Goal: Task Accomplishment & Management: Use online tool/utility

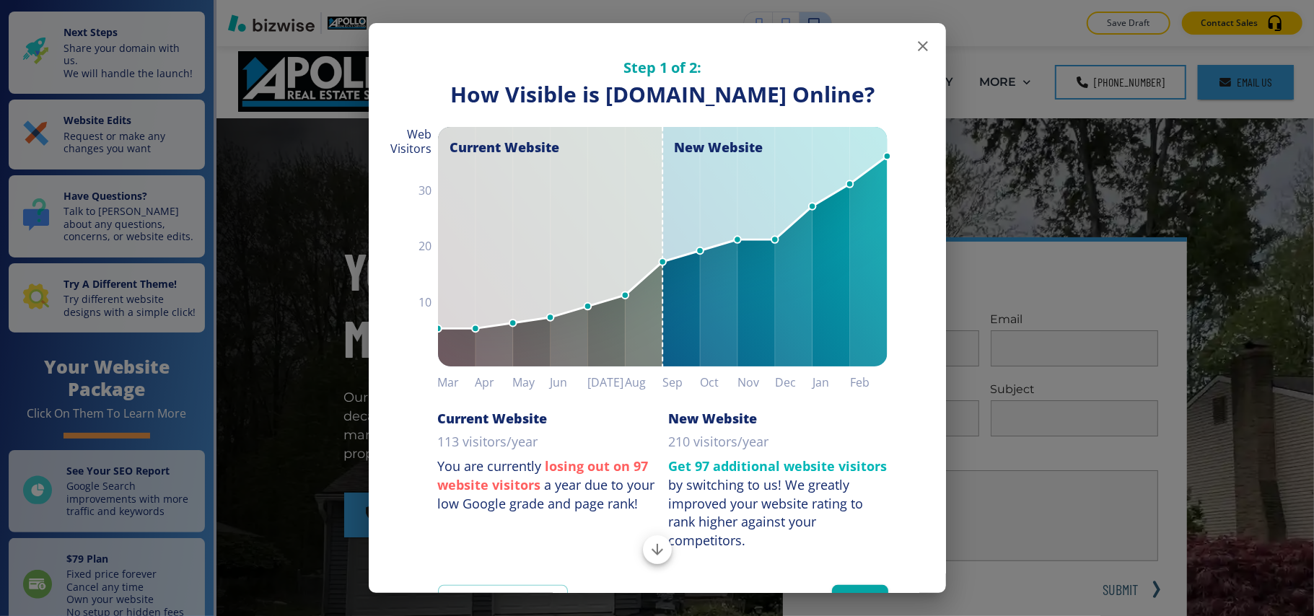
click at [914, 47] on icon "button" at bounding box center [922, 46] width 17 height 17
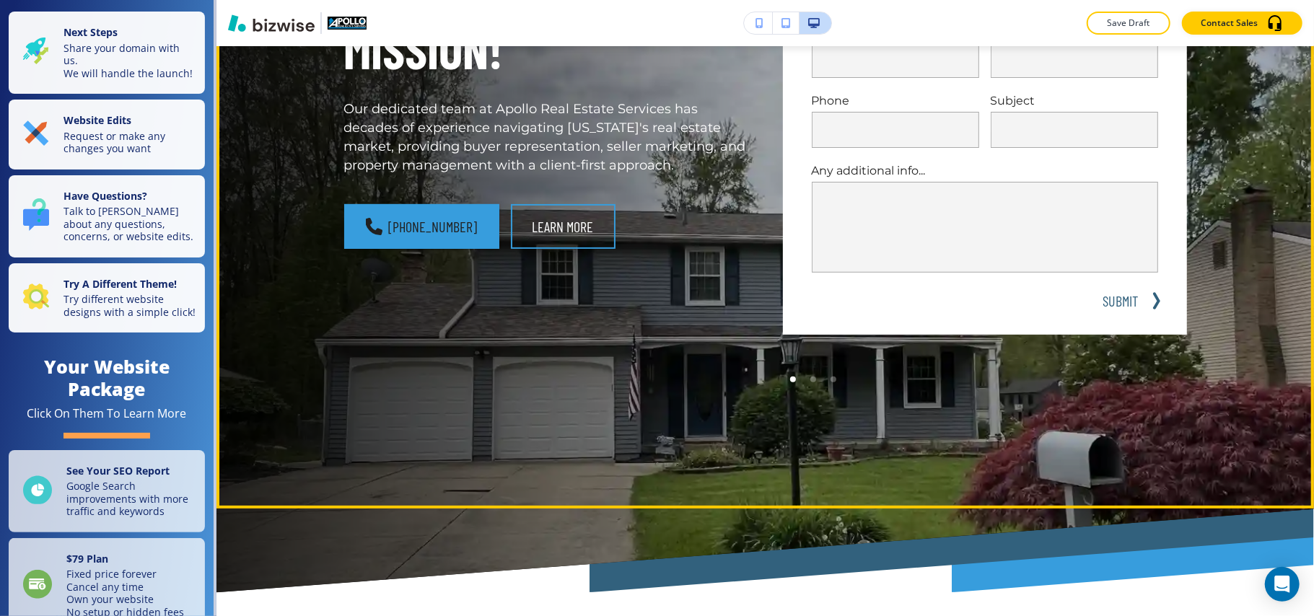
scroll to position [481, 0]
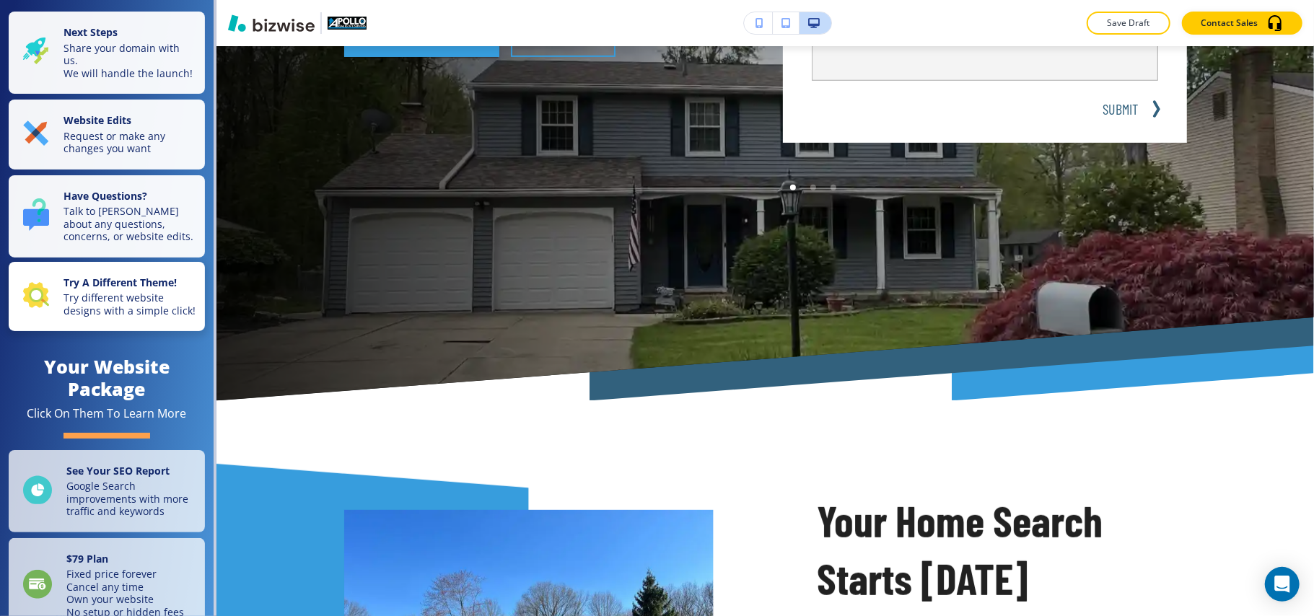
click at [85, 317] on p "Try different website designs with a simple click!" at bounding box center [130, 304] width 133 height 25
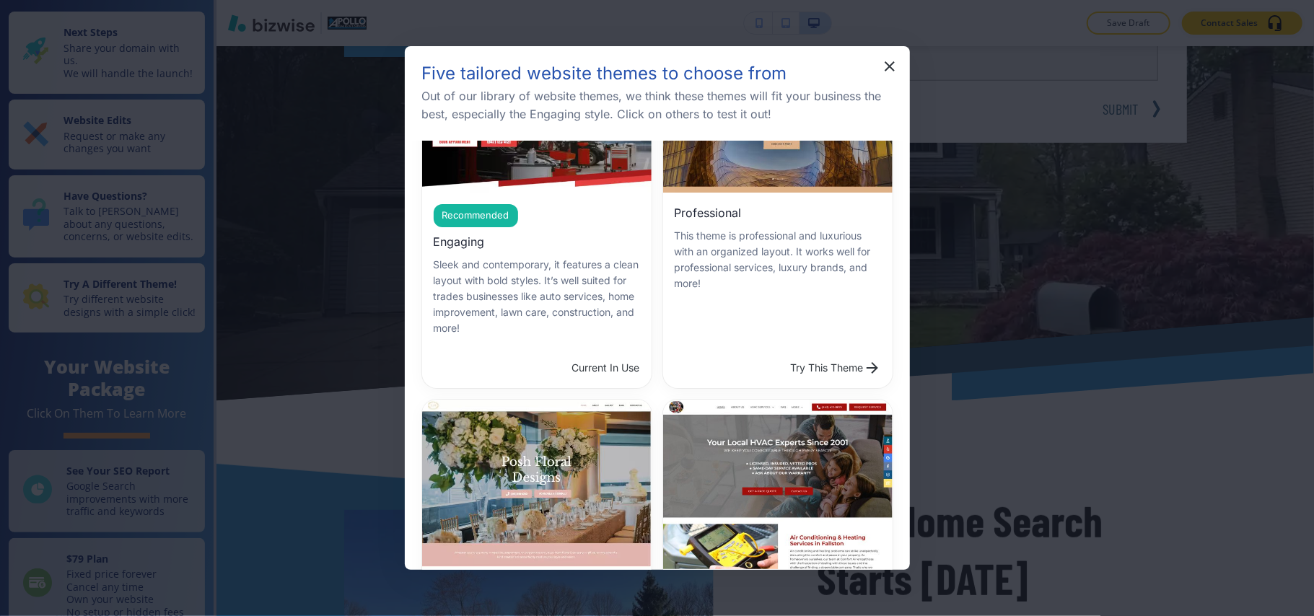
scroll to position [0, 0]
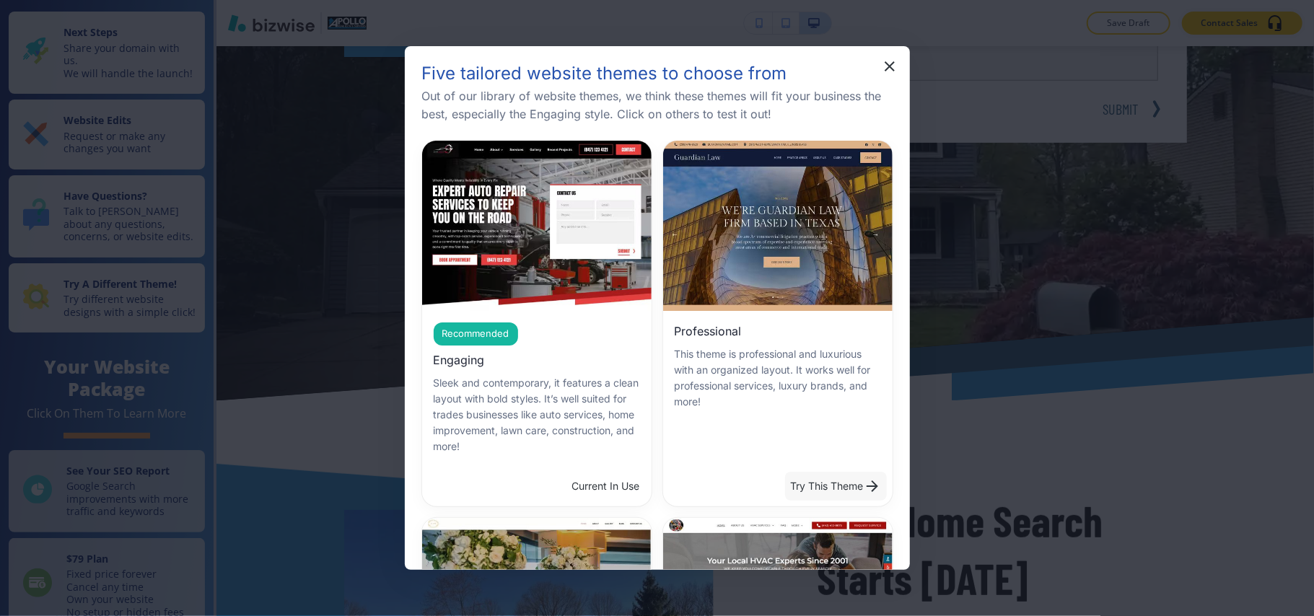
click at [826, 477] on button "Try This Theme" at bounding box center [836, 486] width 102 height 29
